Goal: Task Accomplishment & Management: Use online tool/utility

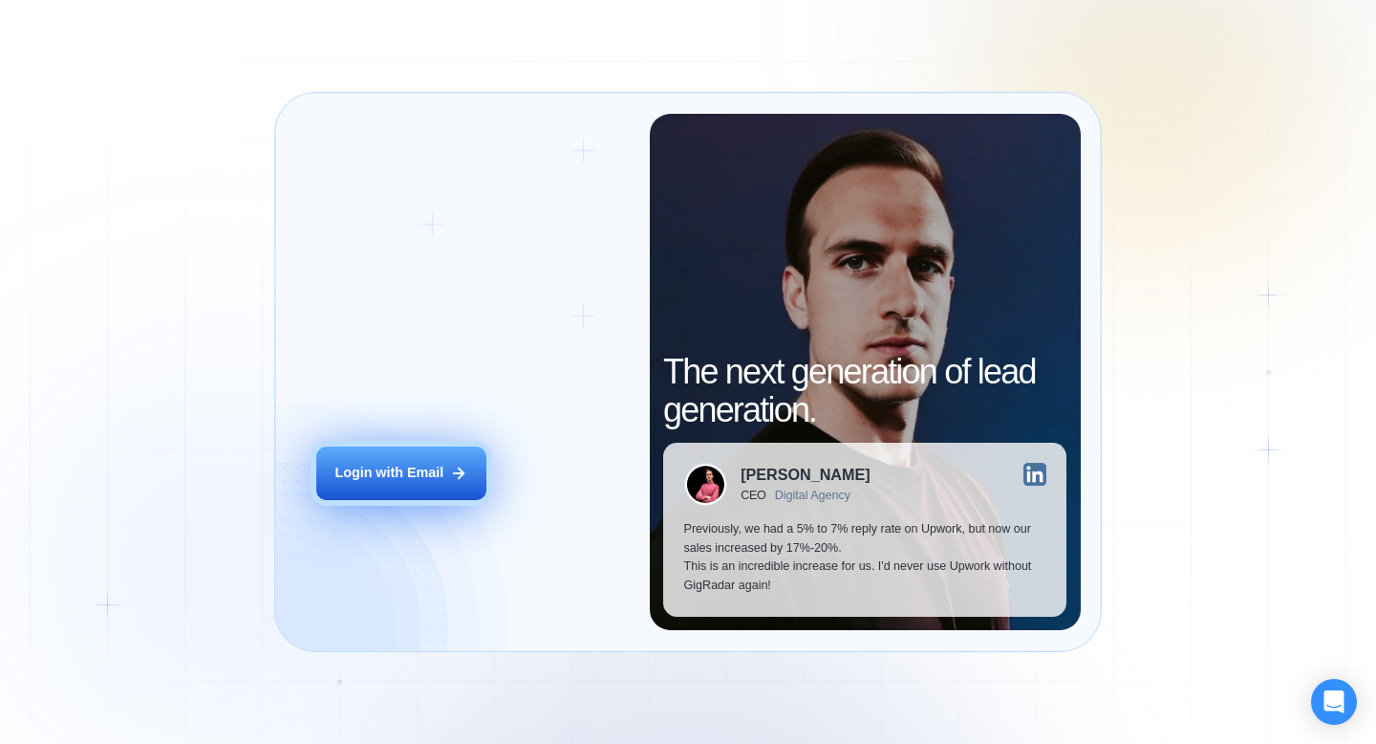
click at [440, 471] on div "Login with Email" at bounding box center [389, 473] width 109 height 19
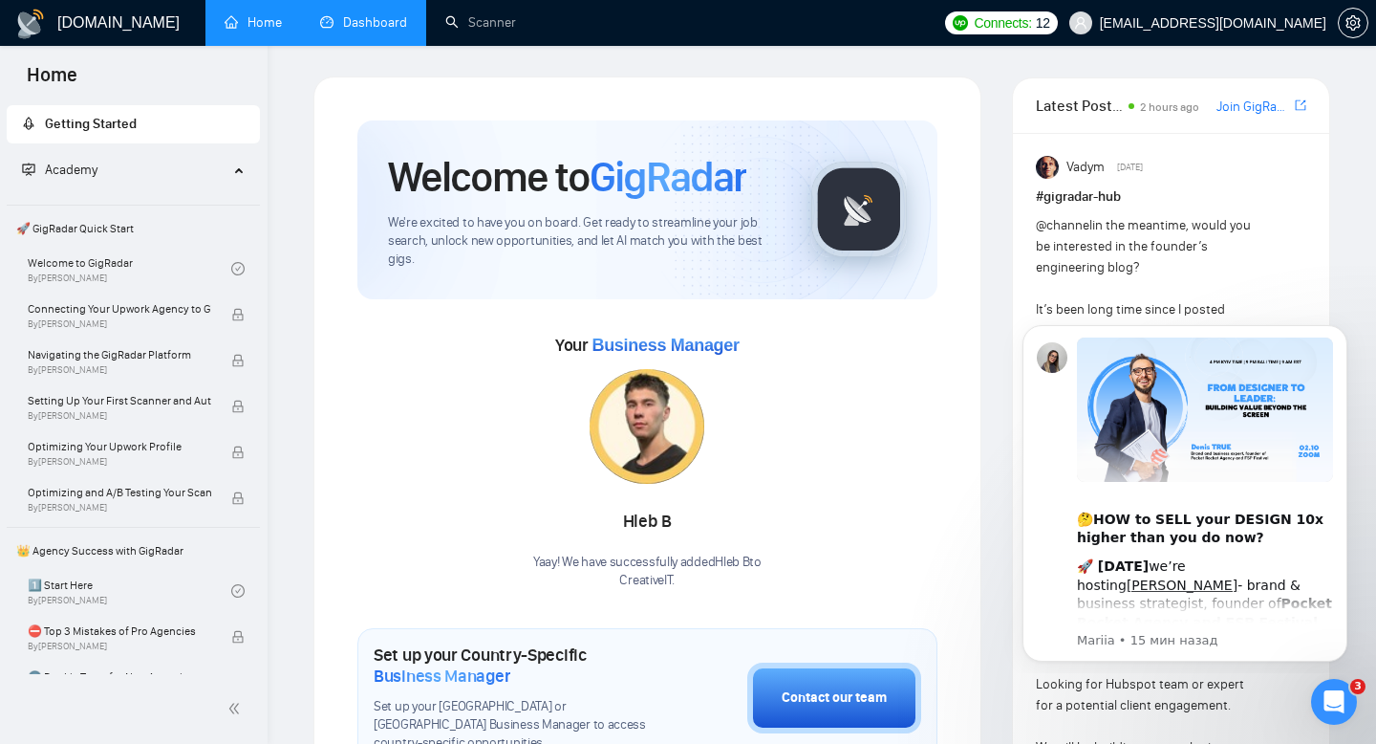
click at [400, 23] on link "Dashboard" at bounding box center [363, 22] width 87 height 16
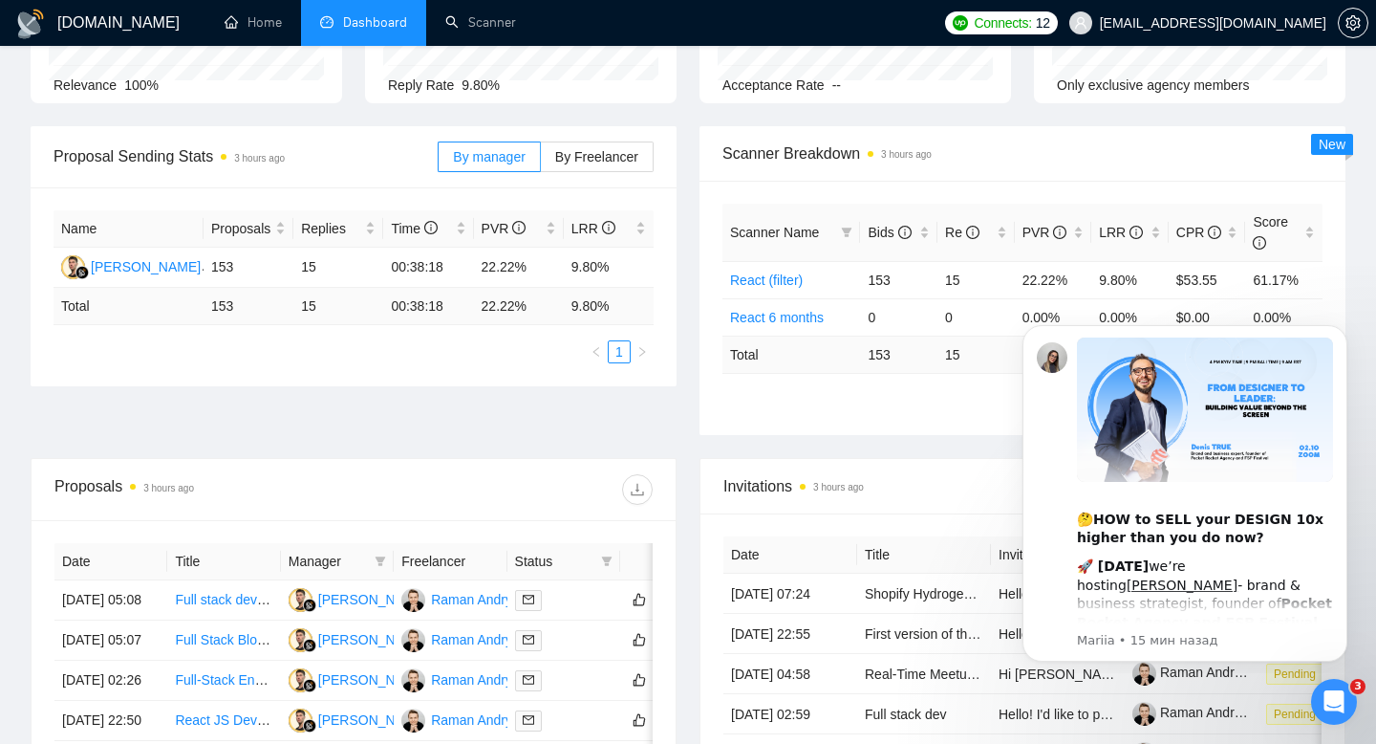
scroll to position [260, 0]
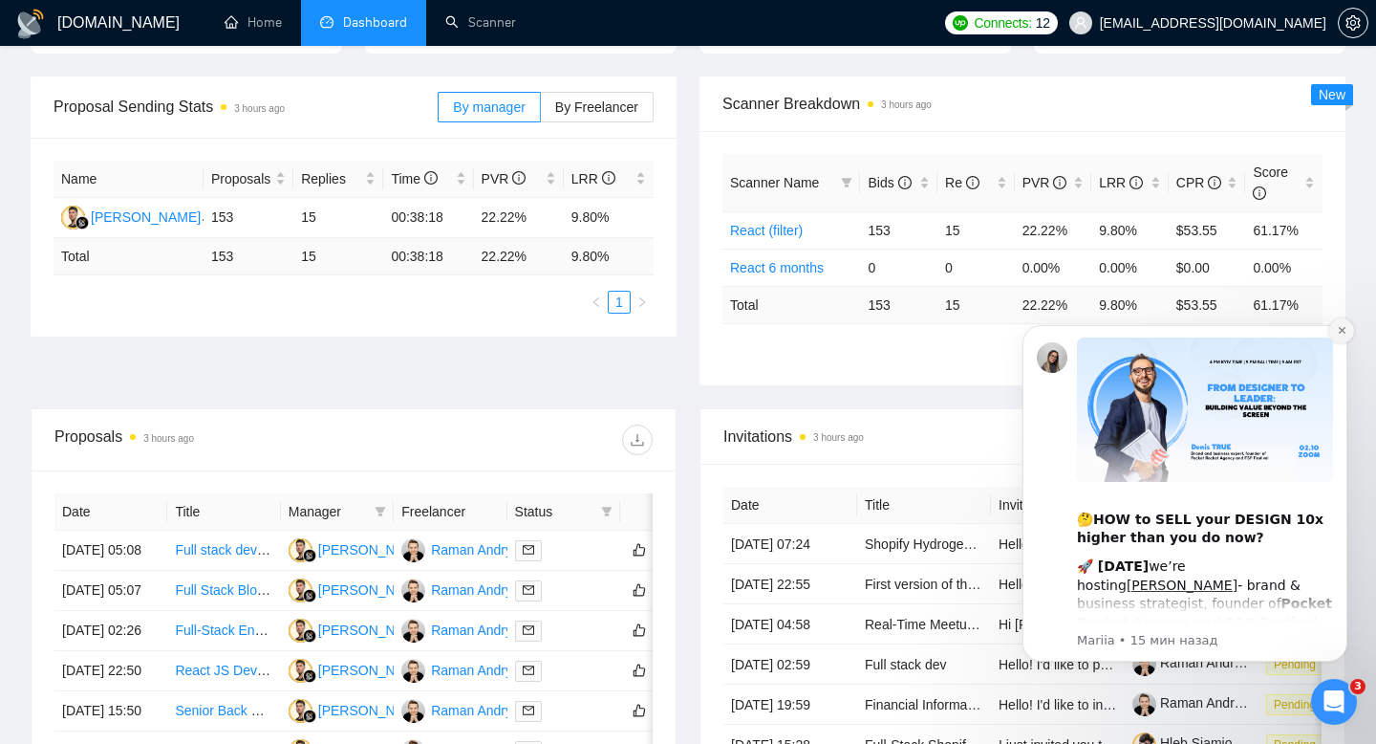
click at [1338, 334] on icon "Dismiss notification" at bounding box center [1342, 330] width 11 height 11
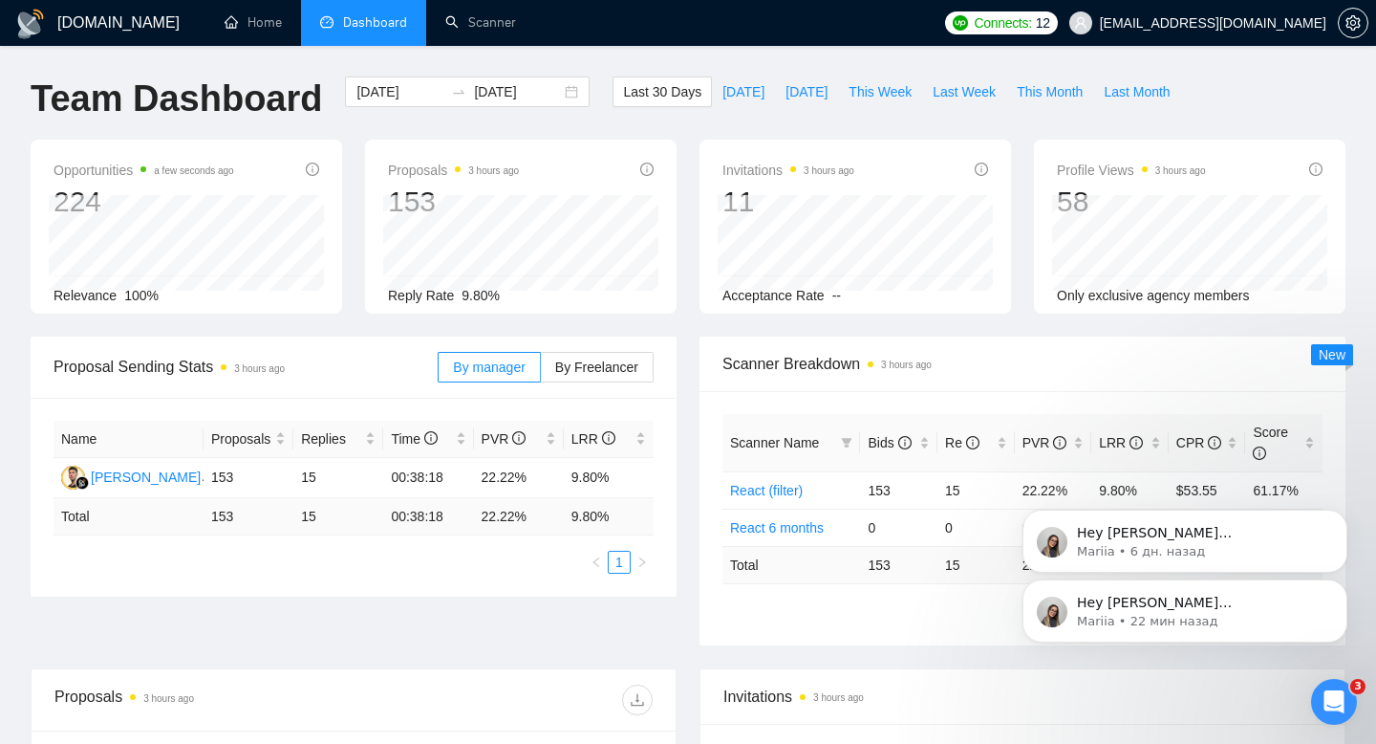
scroll to position [114, 0]
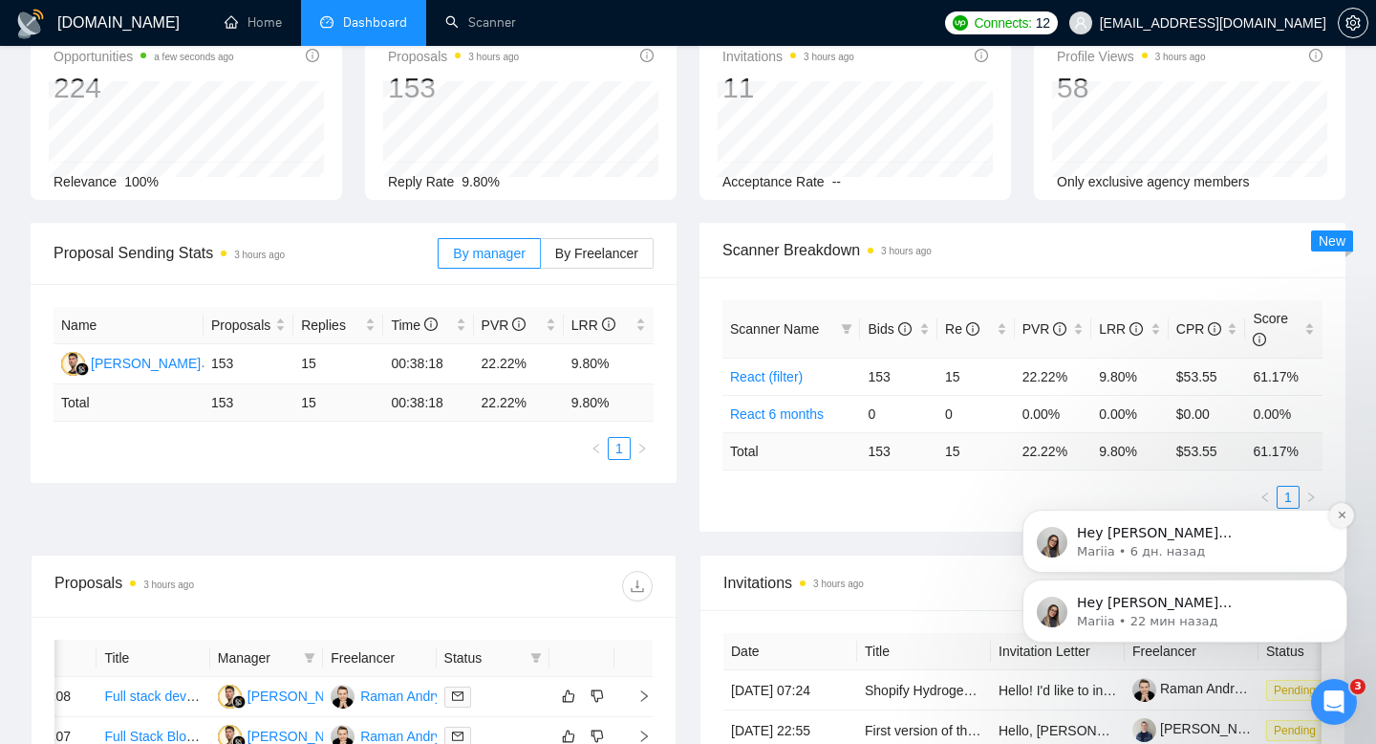
click at [1343, 520] on icon "Dismiss notification" at bounding box center [1342, 514] width 11 height 11
click at [1337, 587] on icon "Dismiss notification" at bounding box center [1342, 584] width 11 height 11
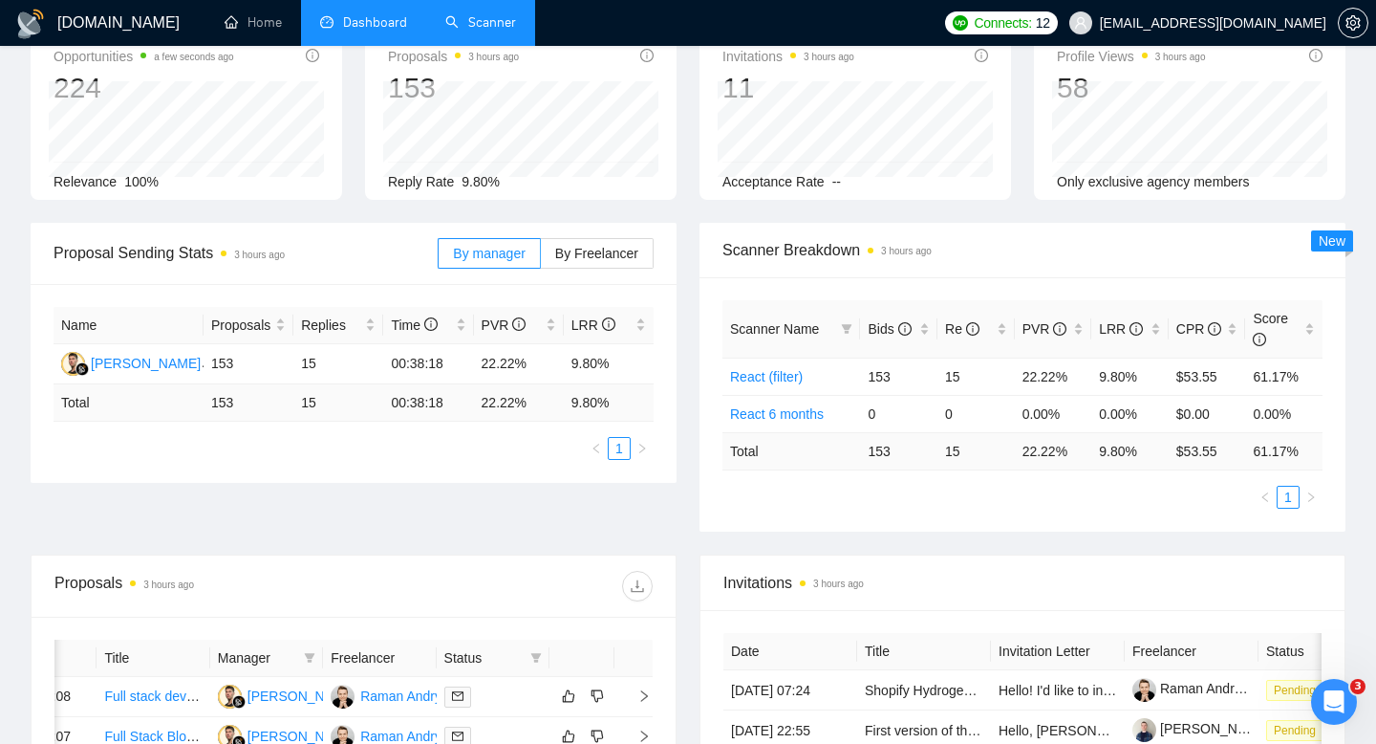
click at [472, 31] on link "Scanner" at bounding box center [480, 22] width 71 height 16
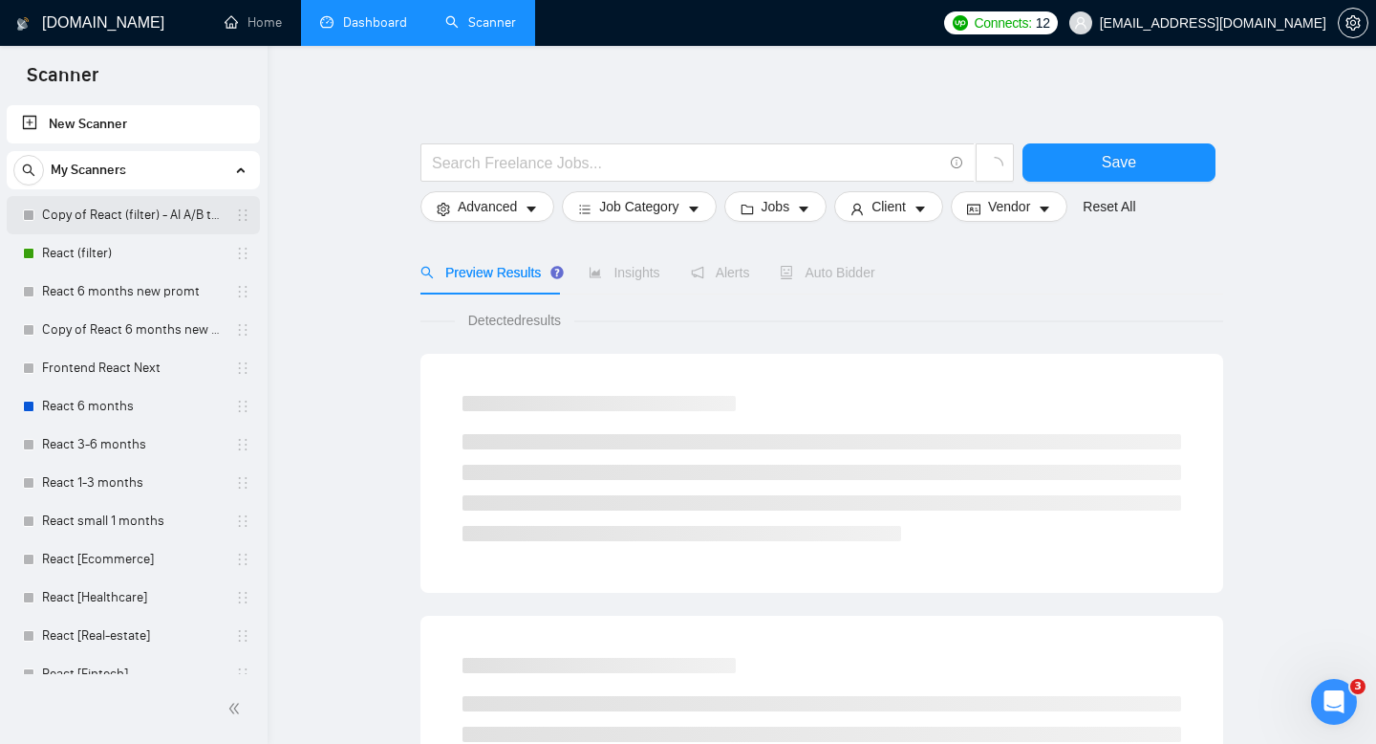
click at [138, 209] on link "Copy of React (filter) - AI A/B testing" at bounding box center [133, 215] width 182 height 38
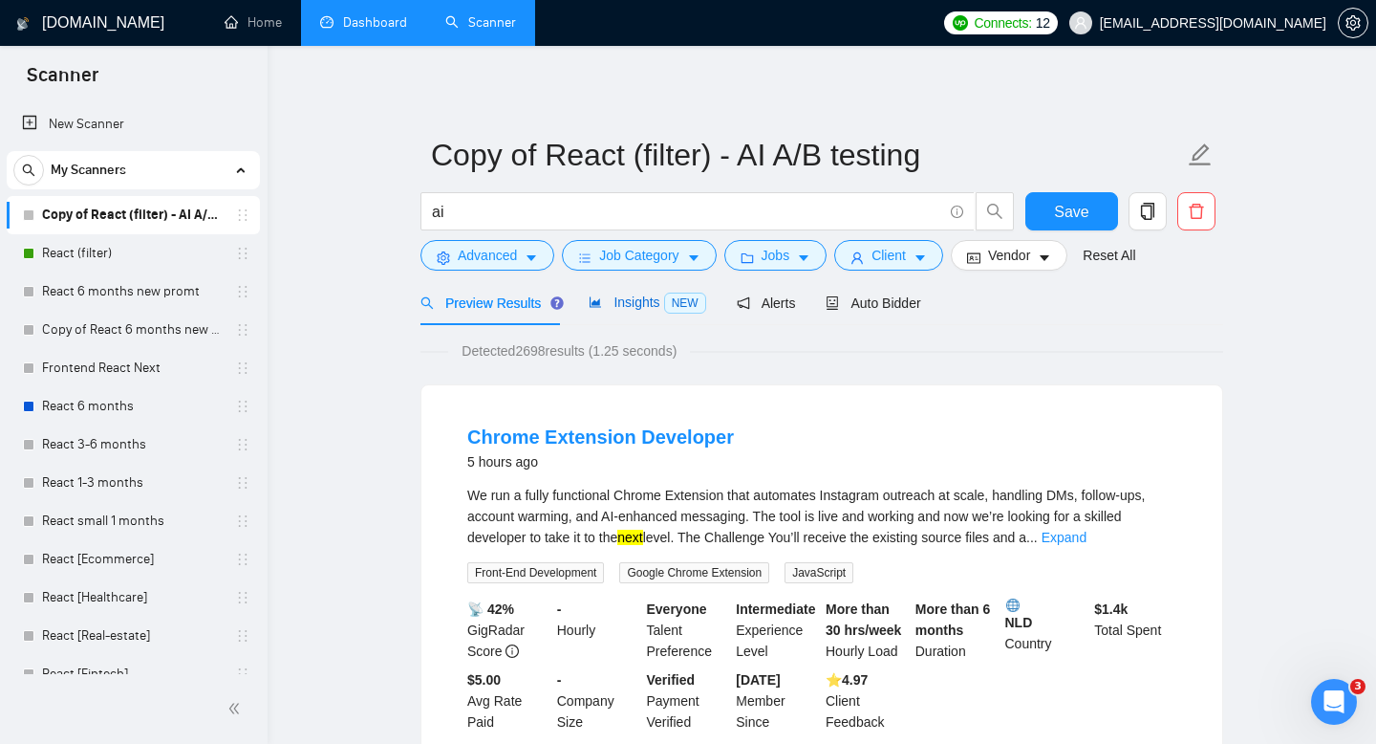
click at [620, 303] on span "Insights NEW" at bounding box center [647, 301] width 117 height 15
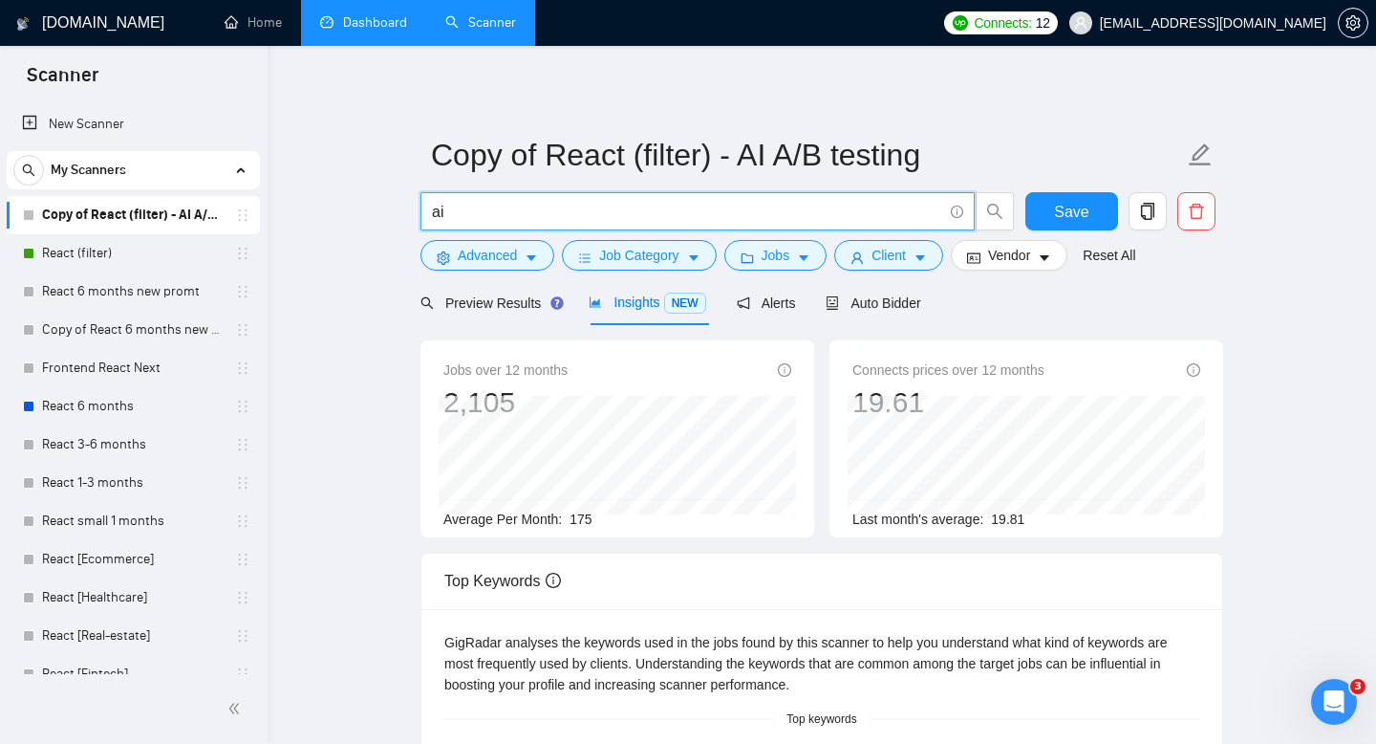
drag, startPoint x: 485, startPoint y: 210, endPoint x: 408, endPoint y: 211, distance: 76.5
click at [405, 212] on main "Copy of React (filter) - AI A/B testing ai Save Advanced Job Category Jobs Clie…" at bounding box center [822, 731] width 1048 height 1311
type input "openAI"
click at [465, 249] on span "Advanced" at bounding box center [487, 255] width 59 height 21
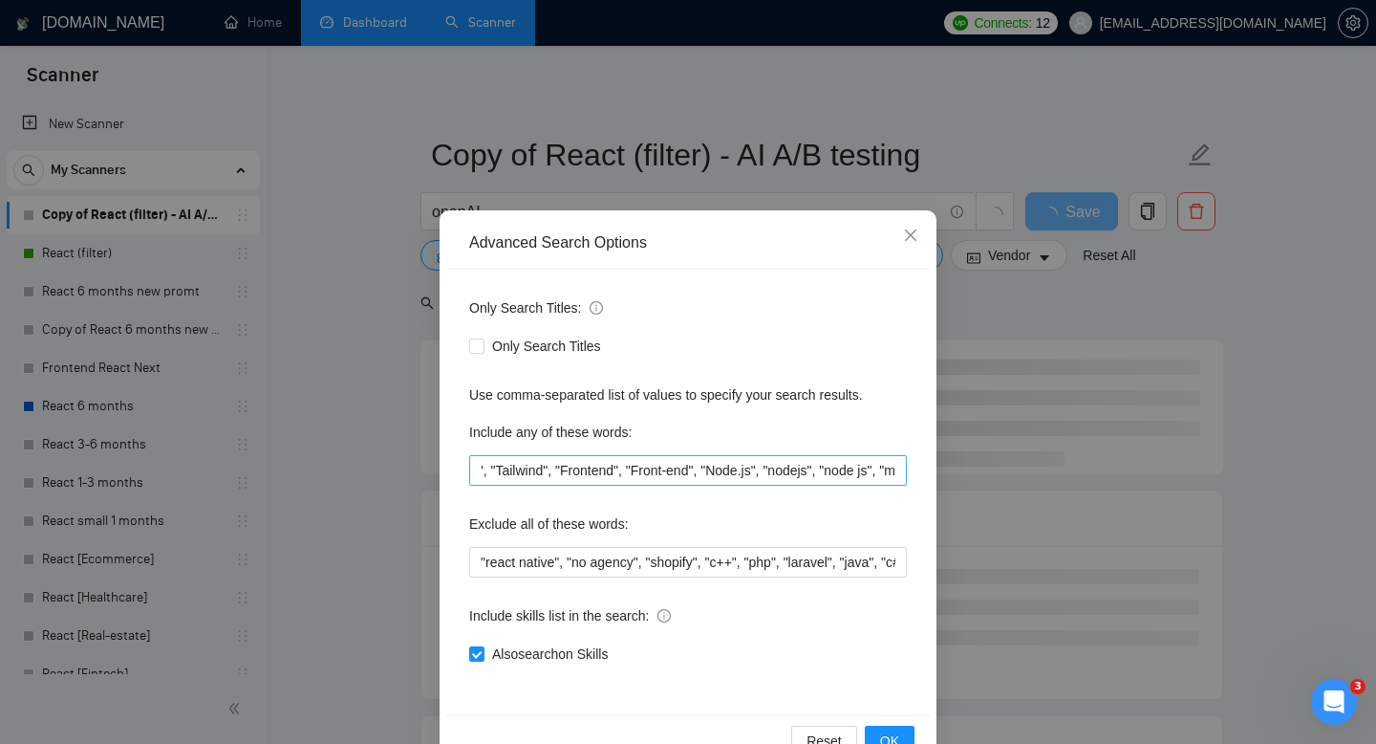
scroll to position [0, 744]
click at [778, 473] on input ""reactjs', "react js", "react.js", "nextjs", "Next.js", "Next js", "Next" , "Ja…" at bounding box center [688, 470] width 438 height 31
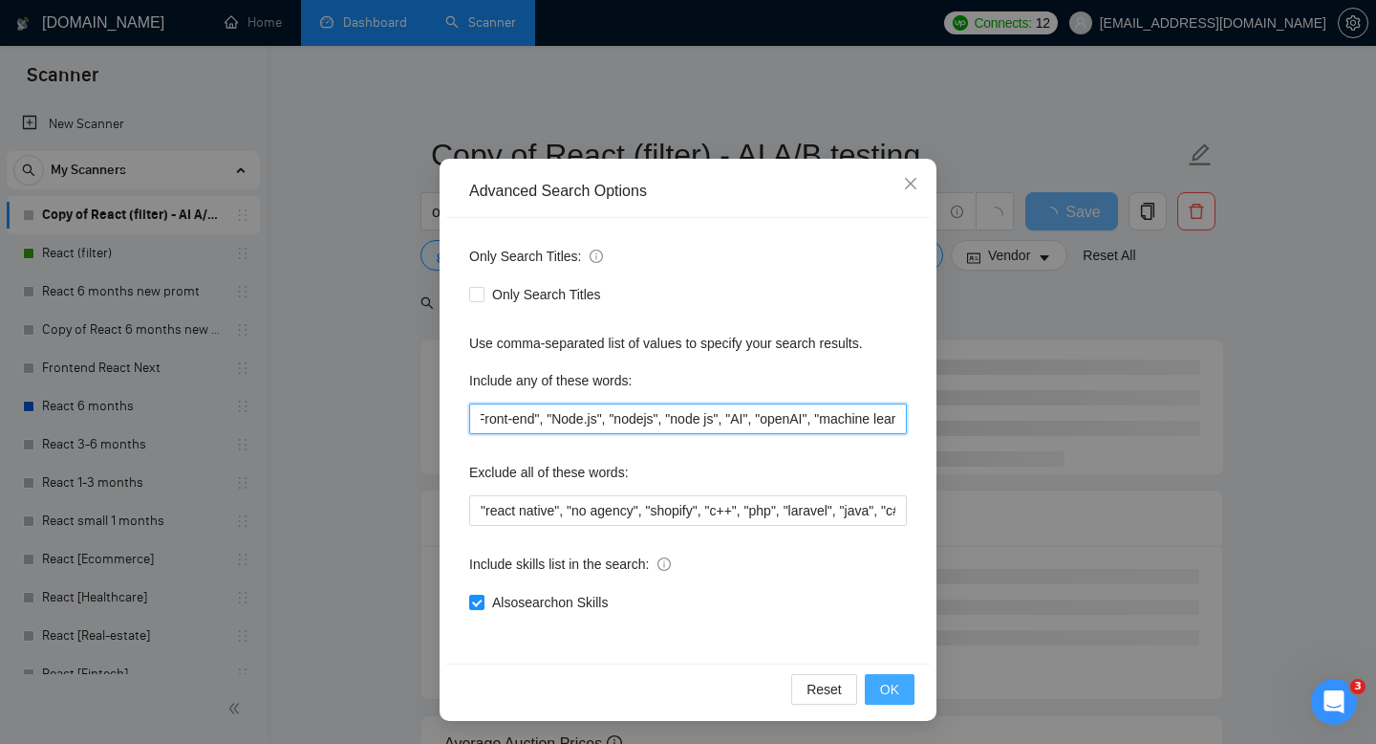
type input ""reactjs', "react js", "react.js", "nextjs", "Next.js", "Next js", "Next" , "Ja…"
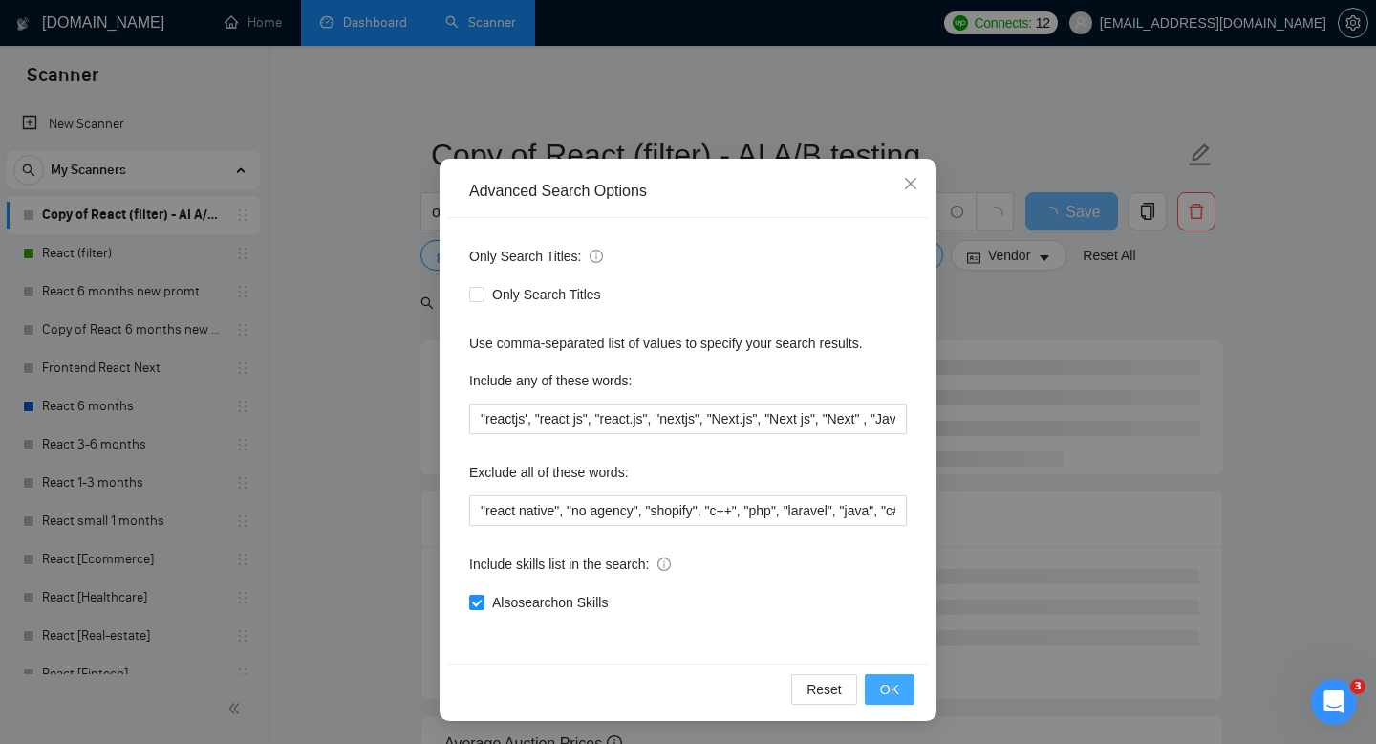
click at [886, 679] on span "OK" at bounding box center [889, 689] width 19 height 21
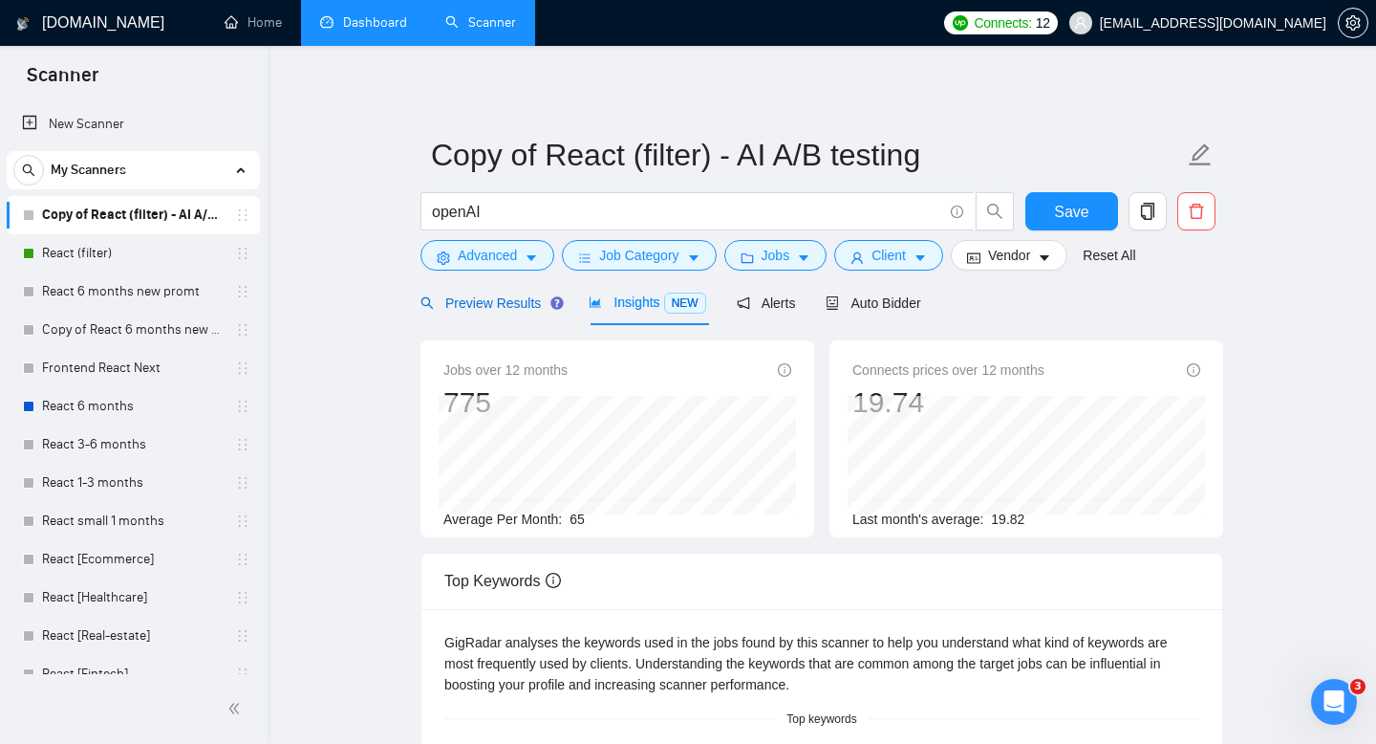
click at [483, 293] on div "Preview Results" at bounding box center [490, 302] width 138 height 21
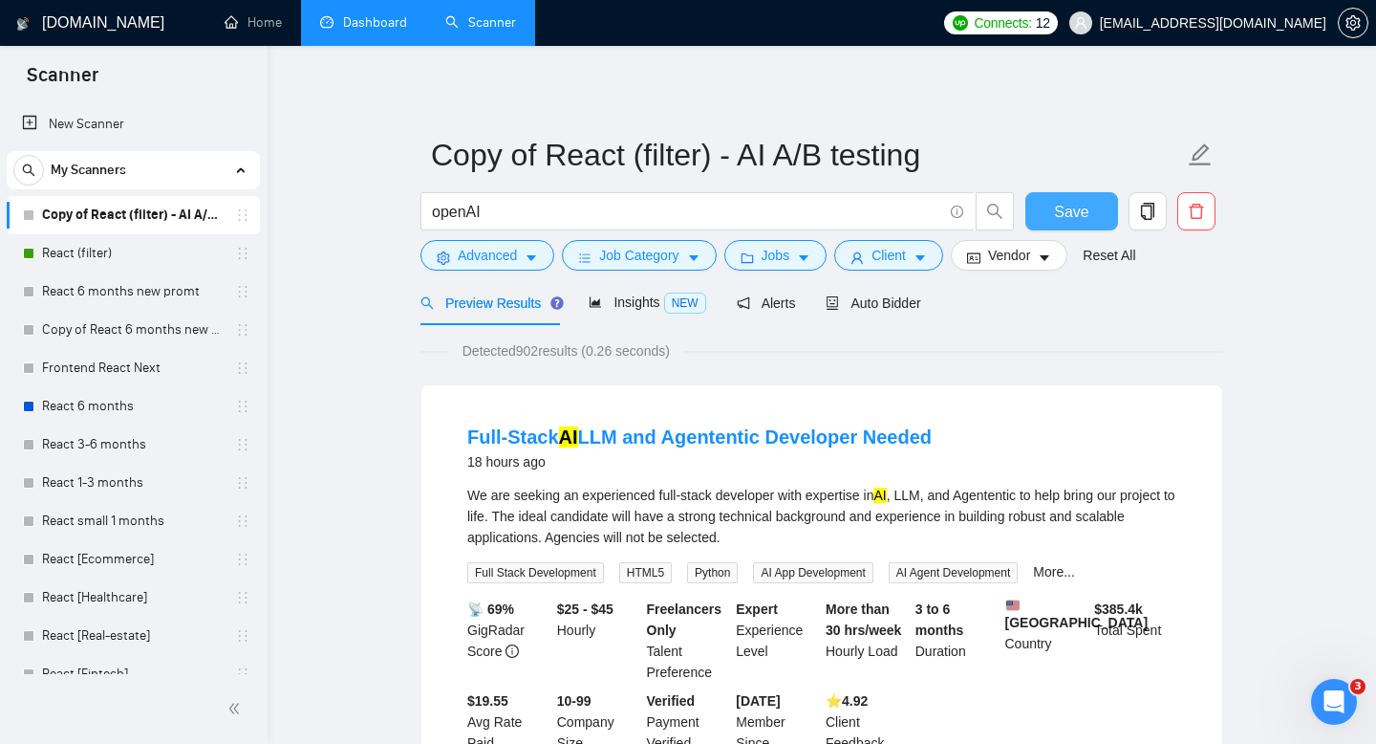
click at [1077, 218] on span "Save" at bounding box center [1071, 212] width 34 height 24
